Goal: Find specific page/section: Find specific page/section

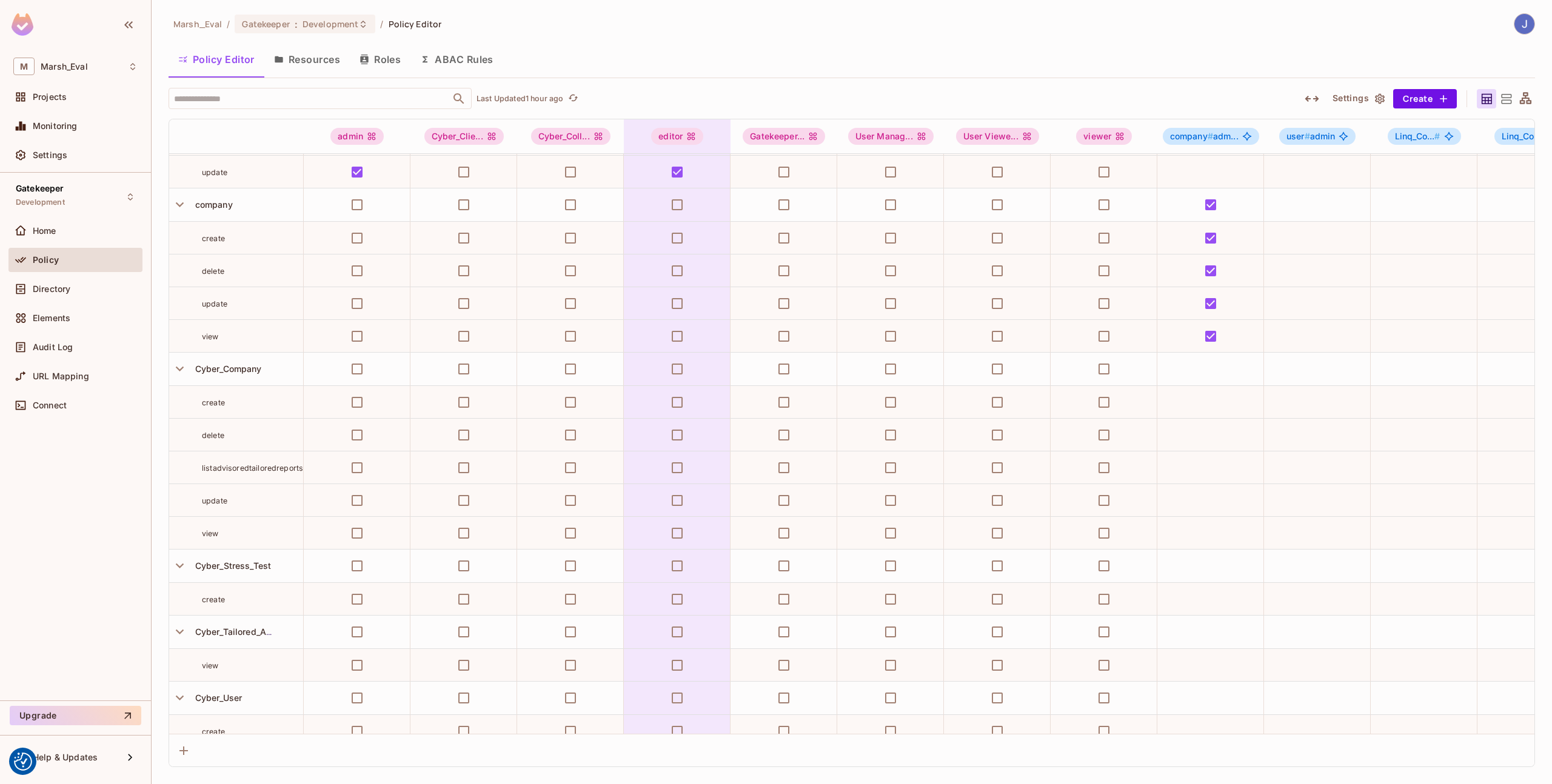
scroll to position [211, 0]
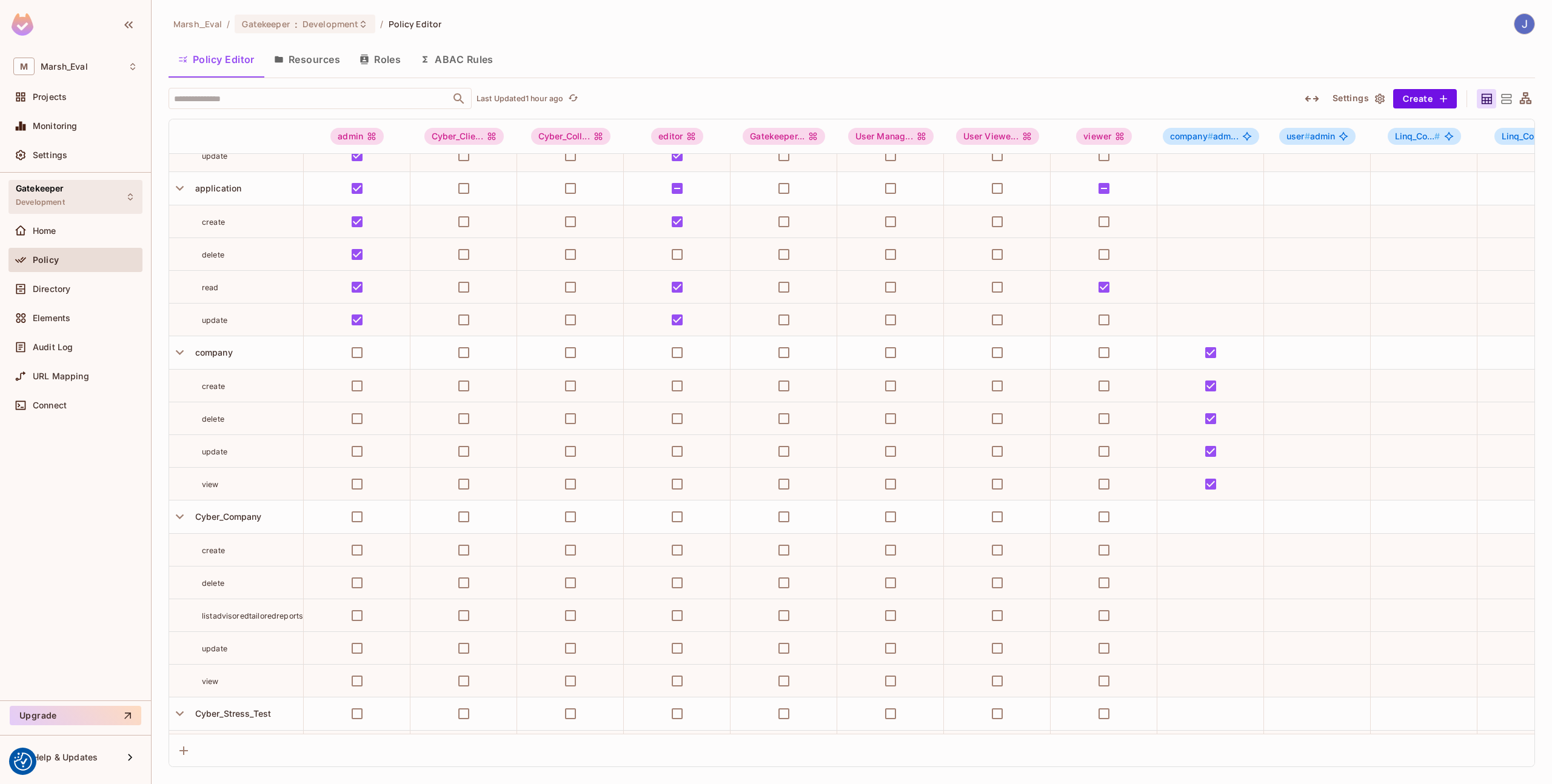
click at [98, 201] on div "Gatekeeper Development" at bounding box center [75, 197] width 134 height 33
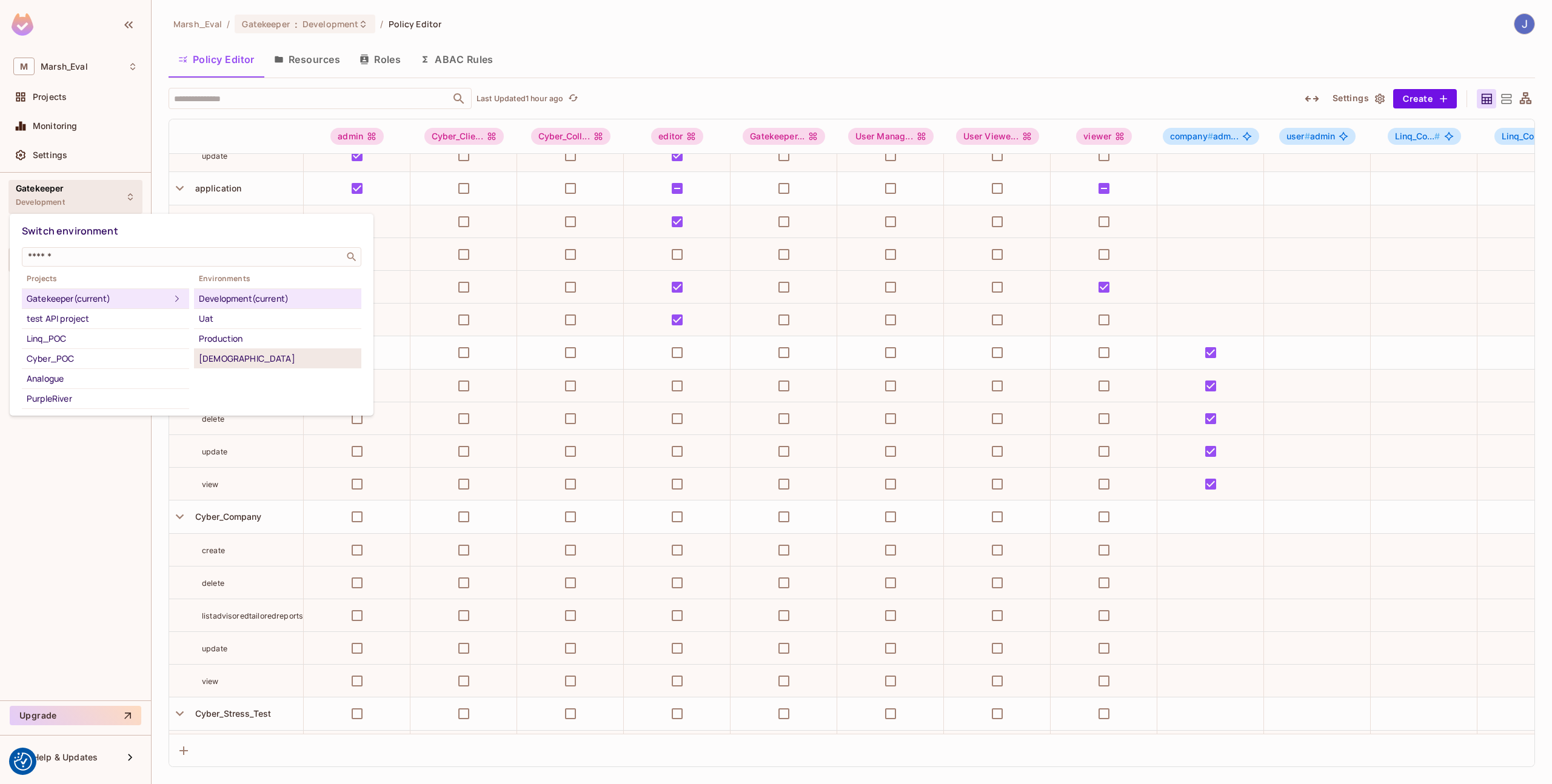
click at [225, 357] on li "[DEMOGRAPHIC_DATA]" at bounding box center [278, 359] width 167 height 19
click at [225, 357] on div "[DEMOGRAPHIC_DATA]" at bounding box center [278, 358] width 158 height 15
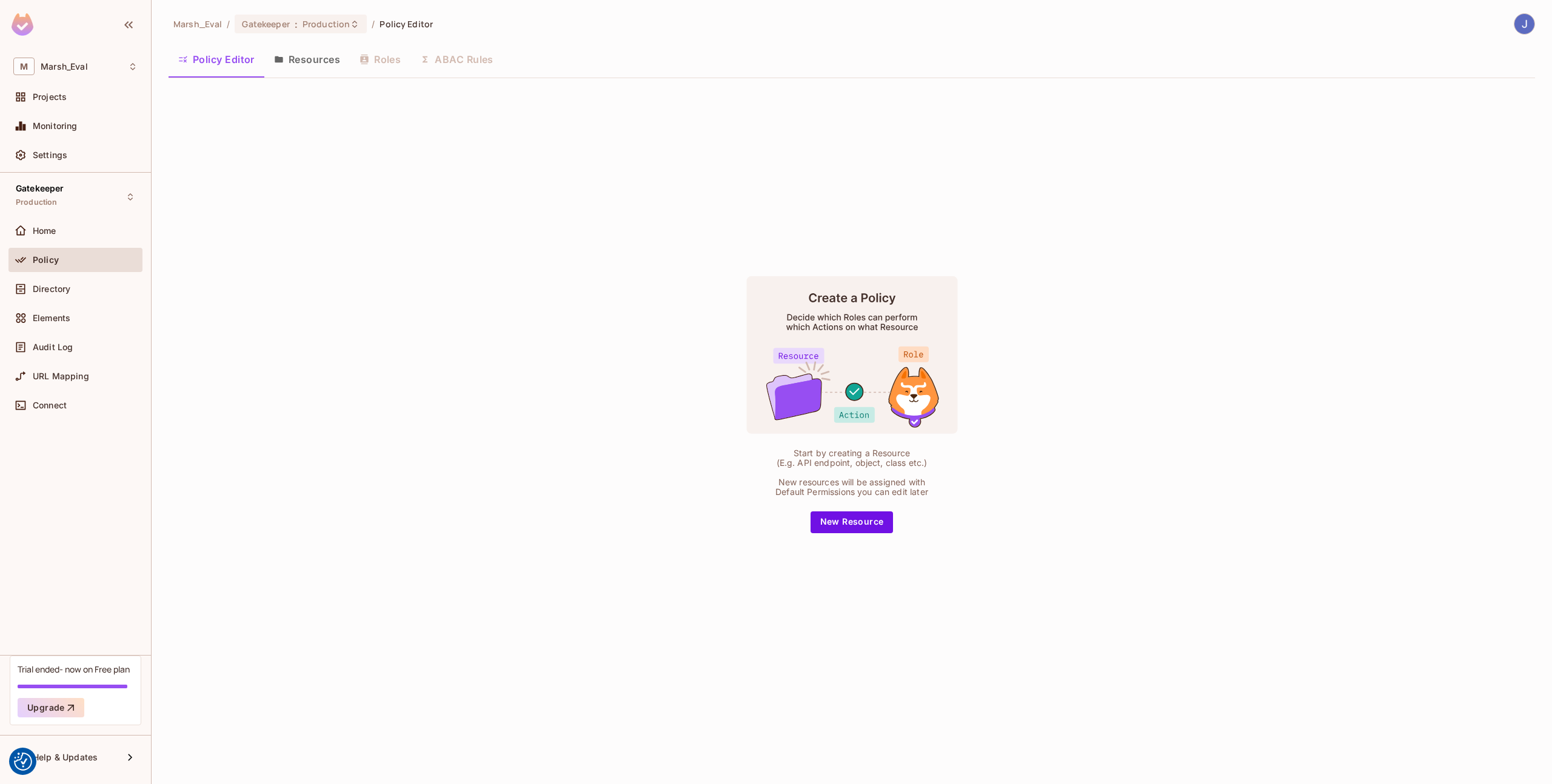
click at [273, 65] on button "Resources" at bounding box center [307, 60] width 86 height 31
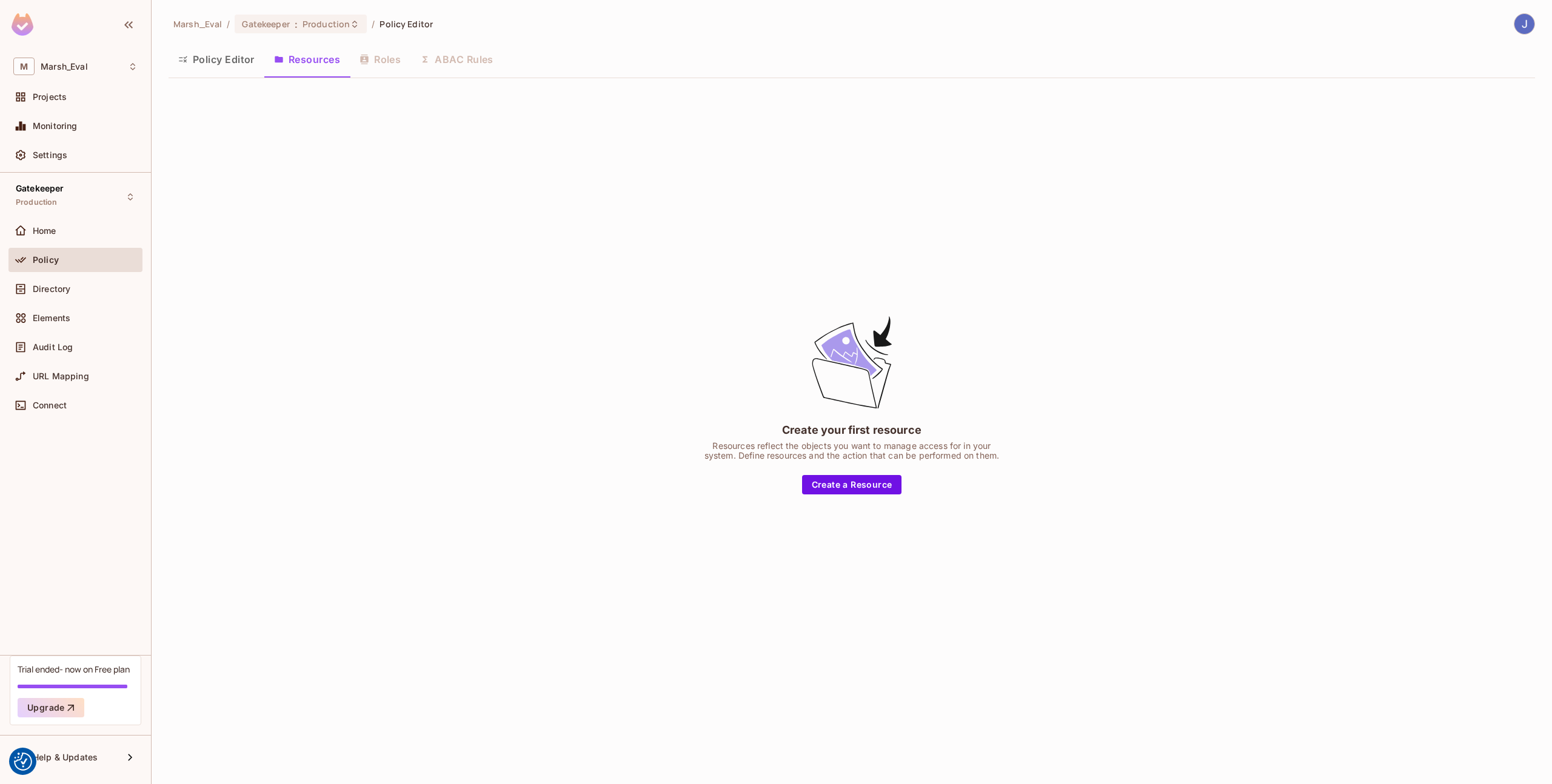
click at [203, 59] on button "Policy Editor" at bounding box center [216, 60] width 96 height 31
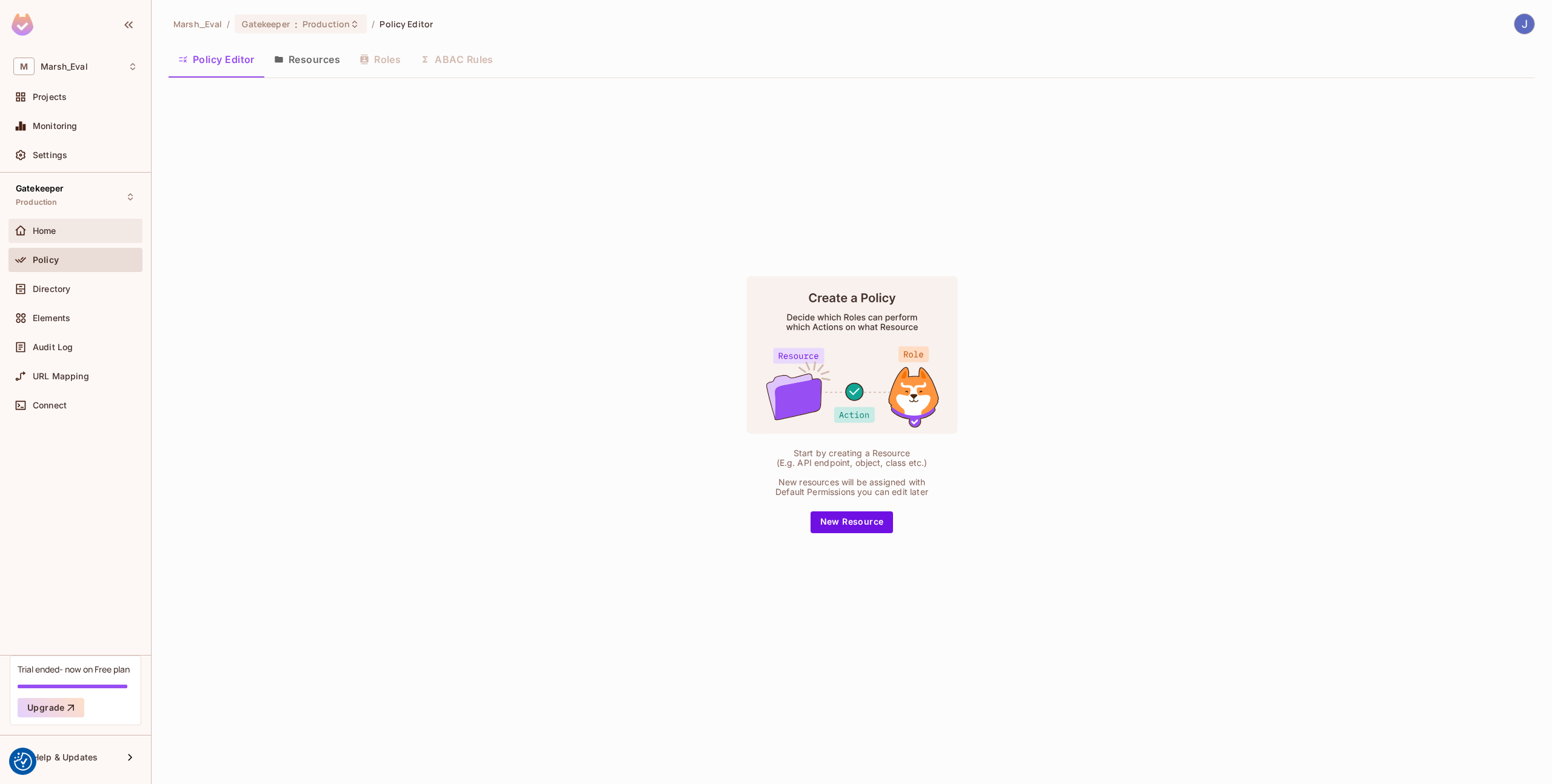
click at [82, 223] on div "Home" at bounding box center [75, 230] width 125 height 15
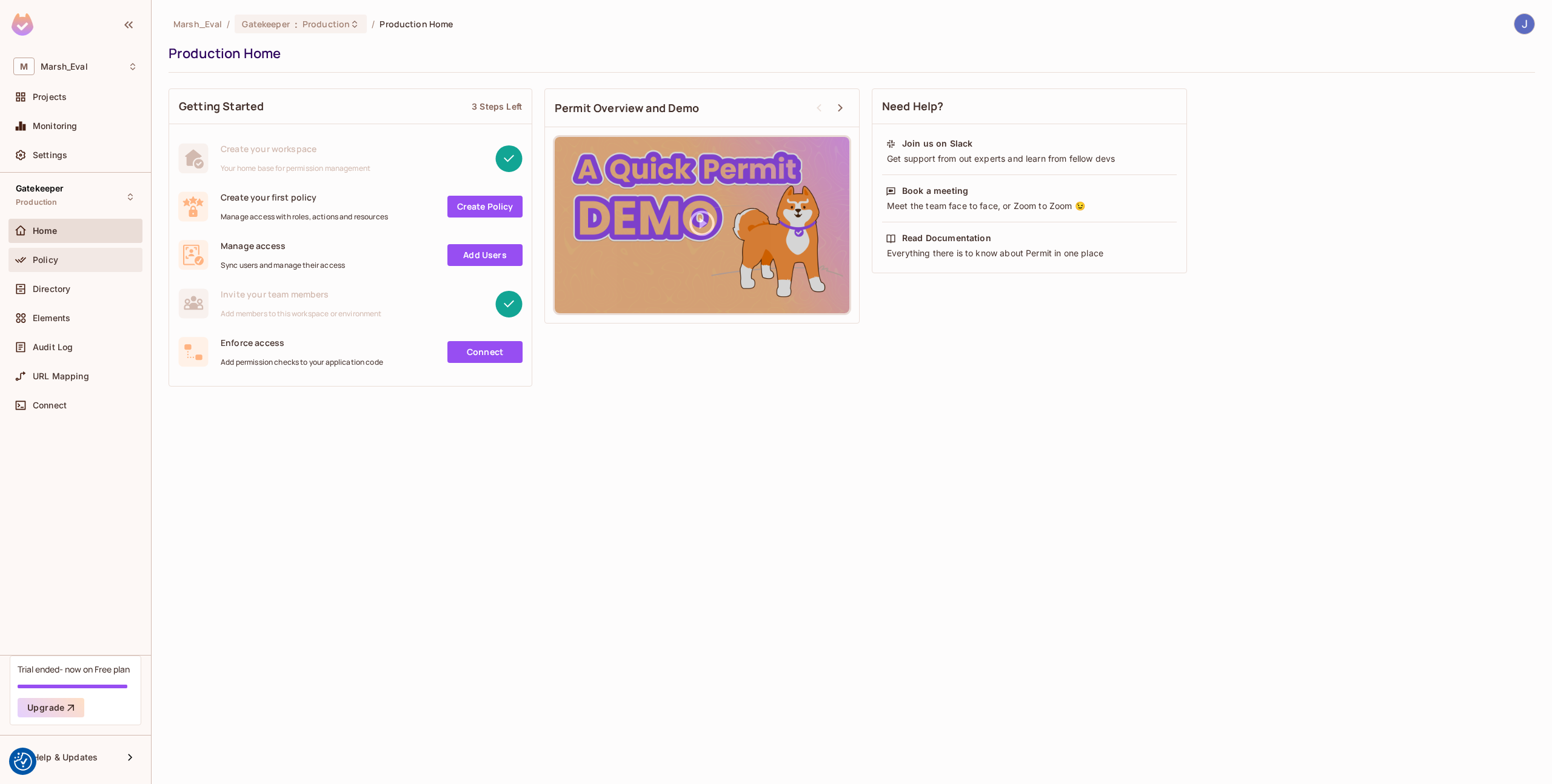
click at [79, 257] on div "Policy" at bounding box center [85, 260] width 105 height 10
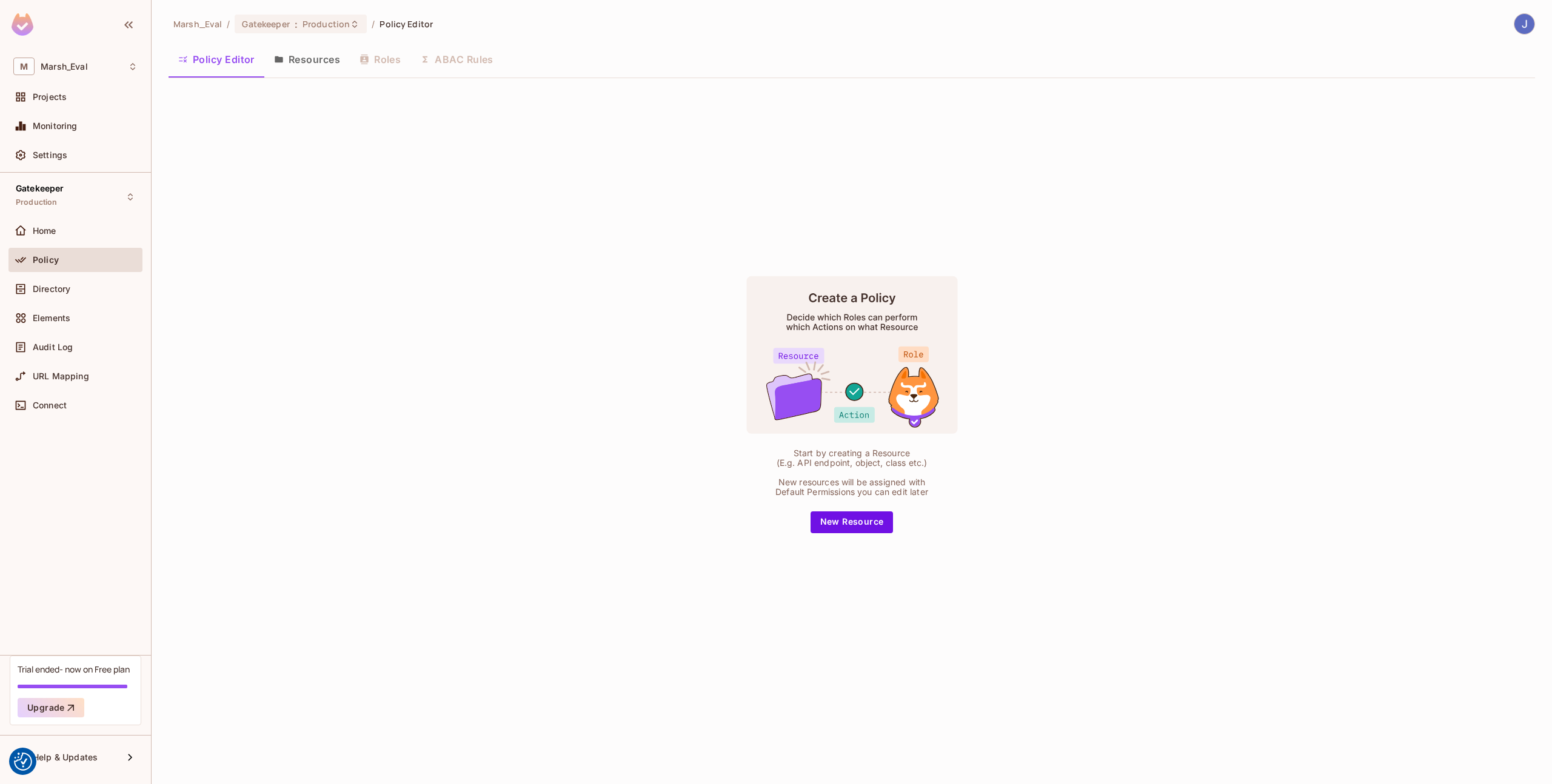
click at [73, 274] on div "Policy" at bounding box center [75, 262] width 134 height 29
click at [72, 285] on div "Directory" at bounding box center [85, 289] width 105 height 10
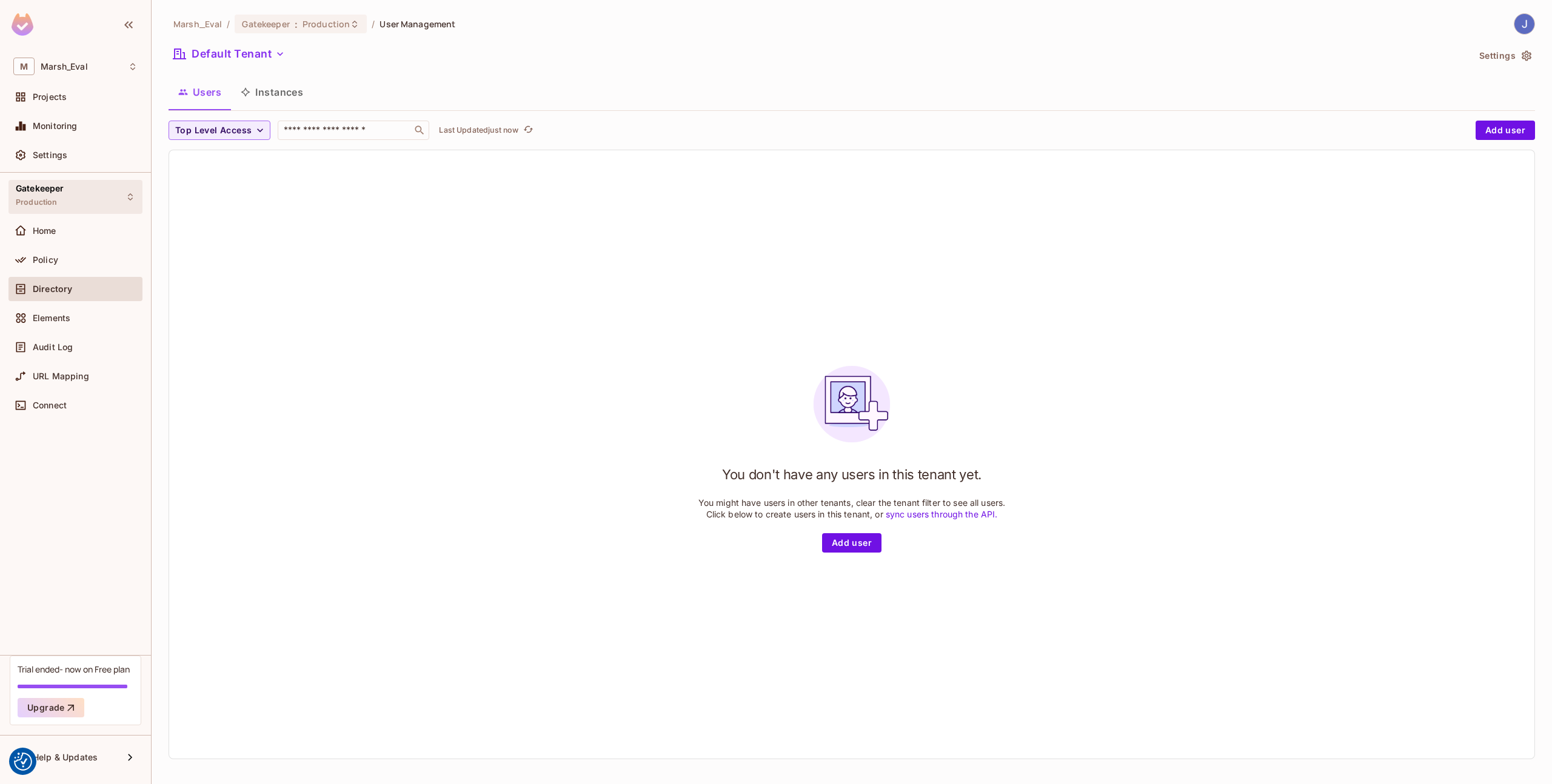
click at [84, 212] on div "Gatekeeper Production" at bounding box center [75, 197] width 134 height 33
